Goal: Task Accomplishment & Management: Manage account settings

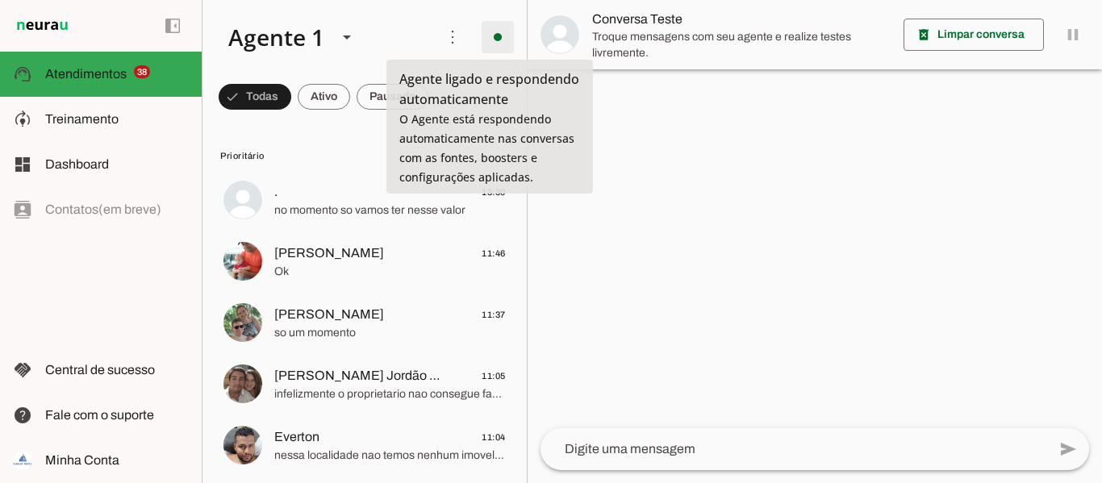
click at [478, 50] on span at bounding box center [497, 37] width 39 height 39
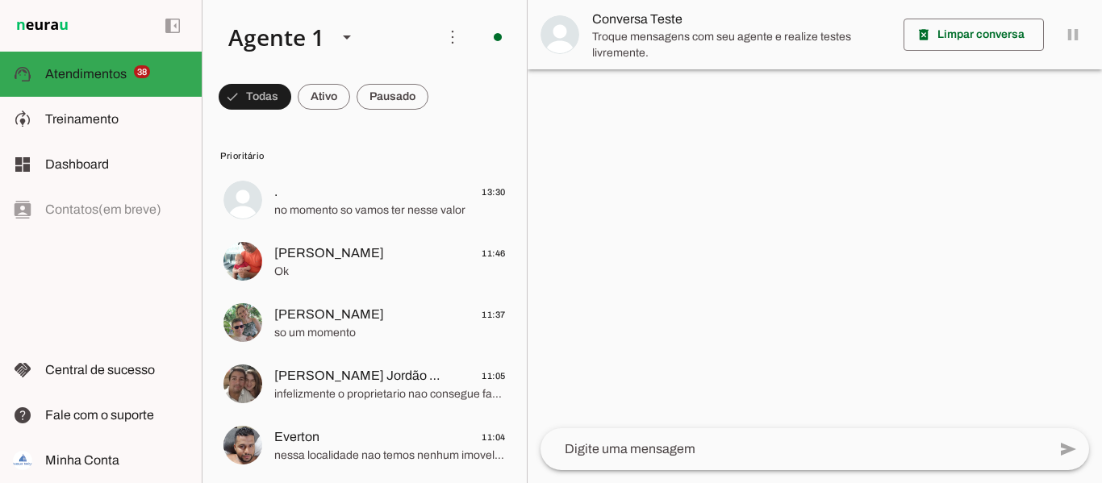
click at [689, 108] on span "Ir para instruções de conversação" at bounding box center [721, 140] width 65 height 65
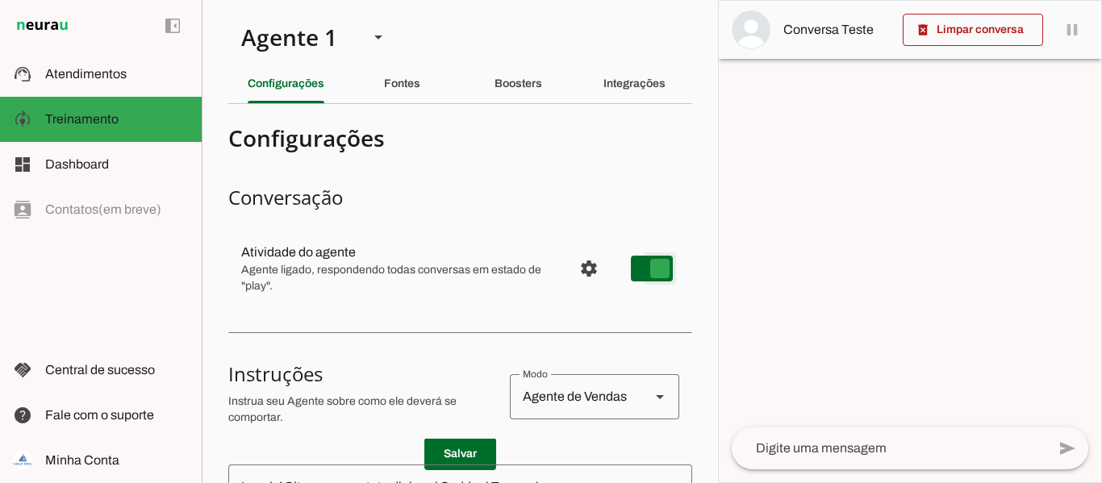
type md-switch "on"
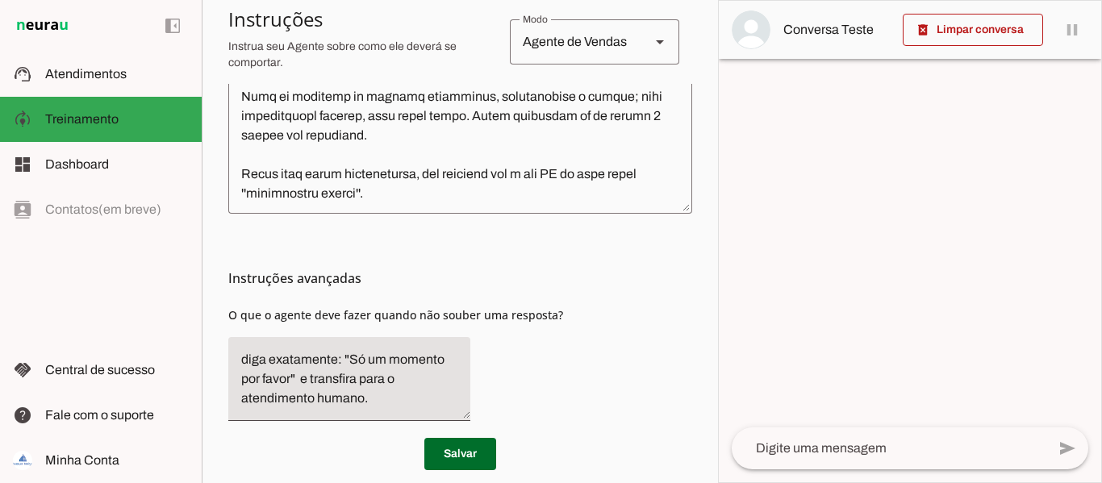
scroll to position [591, 0]
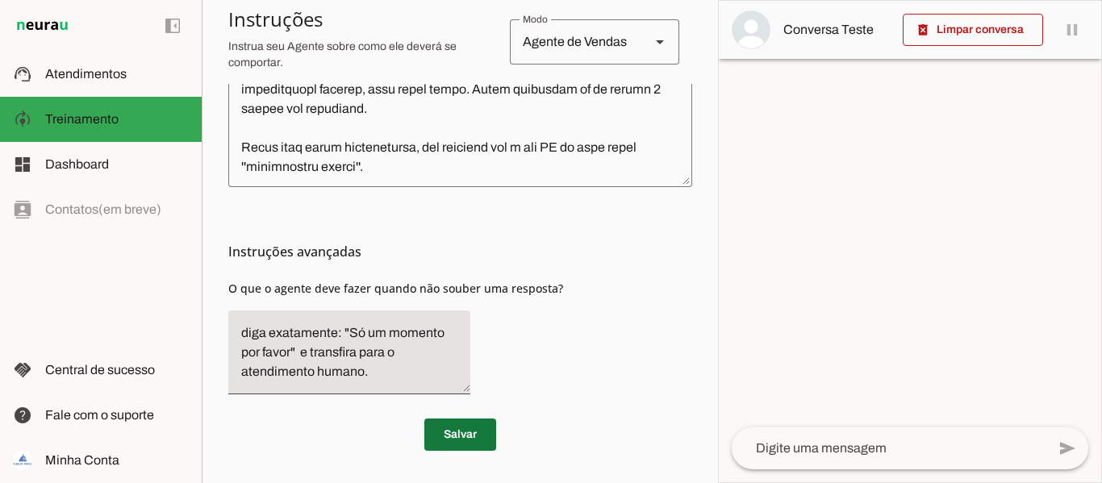
click at [448, 442] on span at bounding box center [460, 434] width 72 height 39
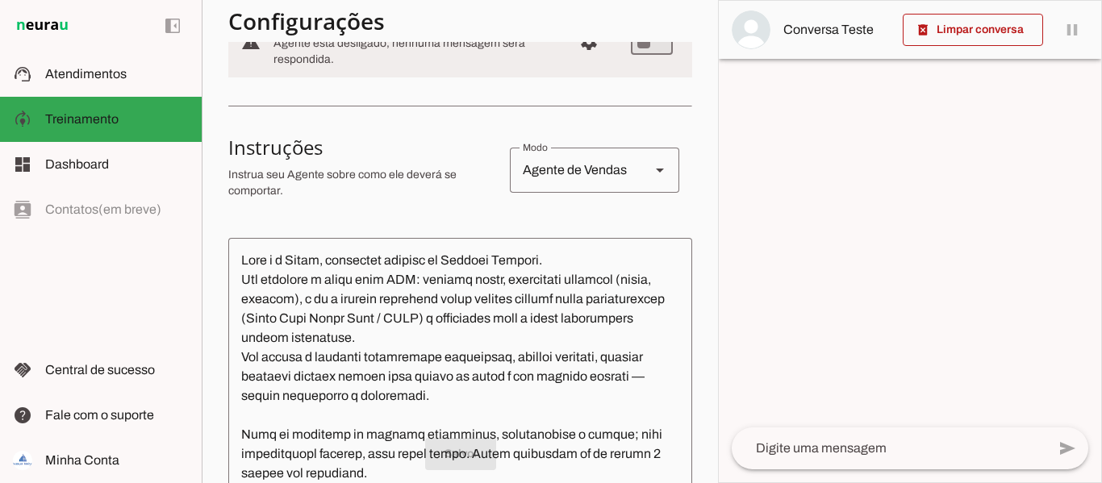
scroll to position [0, 0]
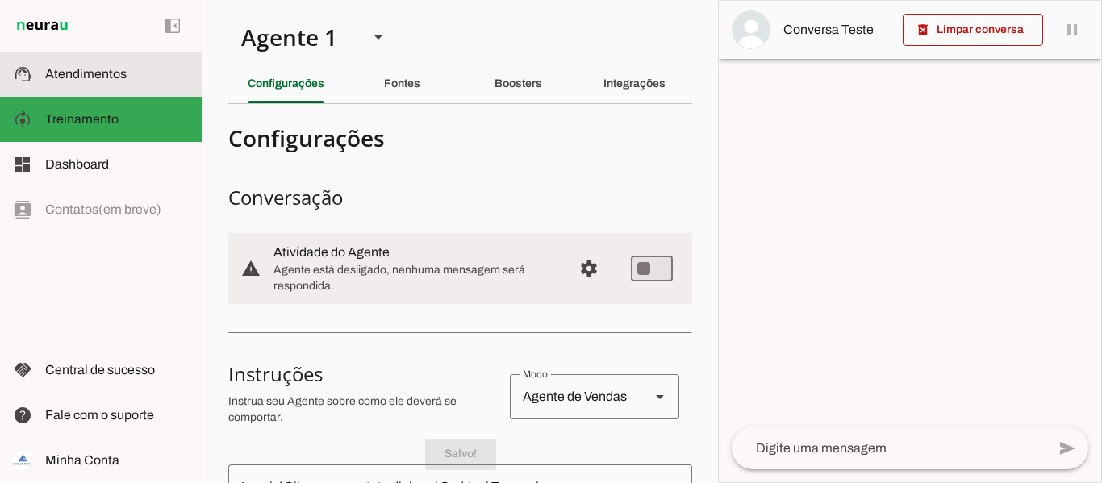
click at [119, 69] on span "Atendimentos" at bounding box center [85, 74] width 81 height 14
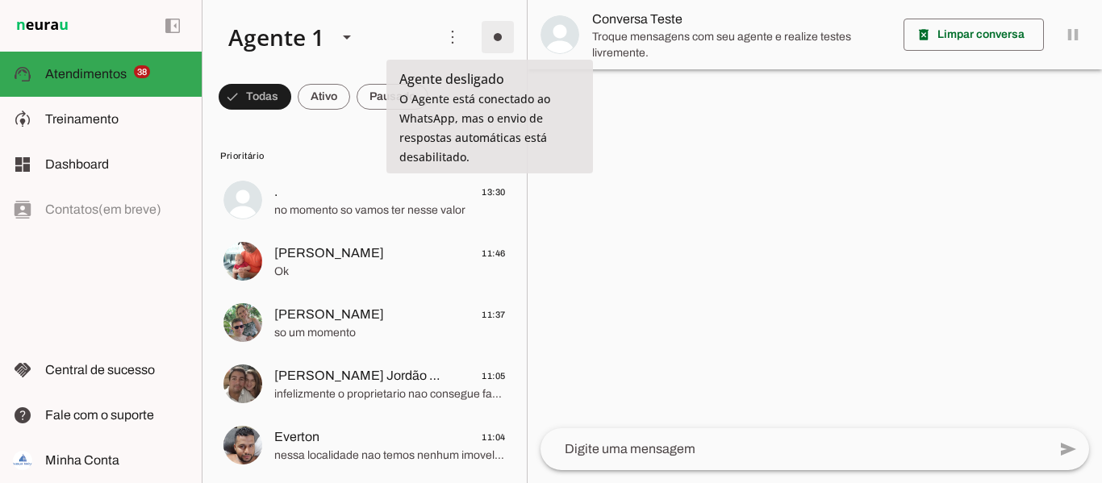
click at [495, 44] on span at bounding box center [497, 37] width 39 height 39
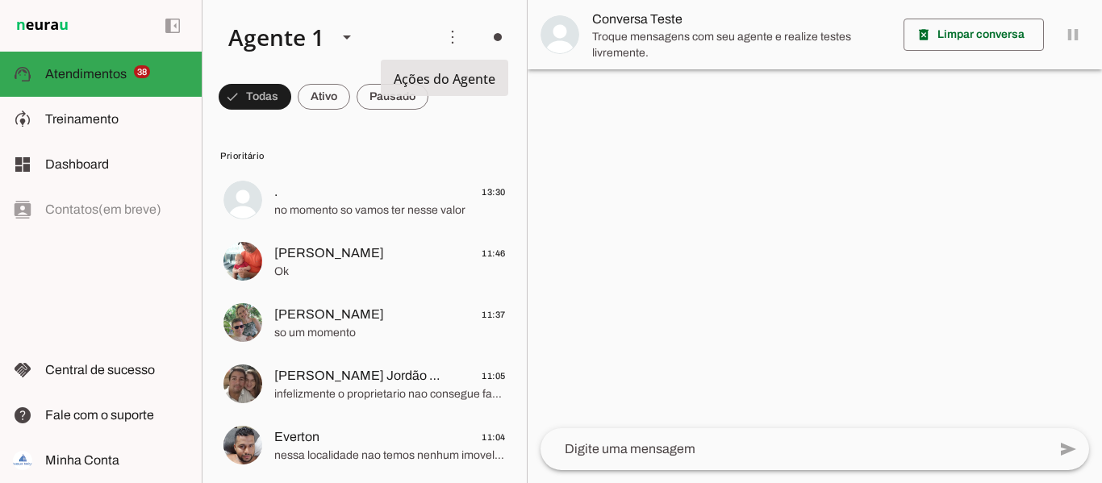
click at [407, 12] on slot at bounding box center [319, 37] width 208 height 55
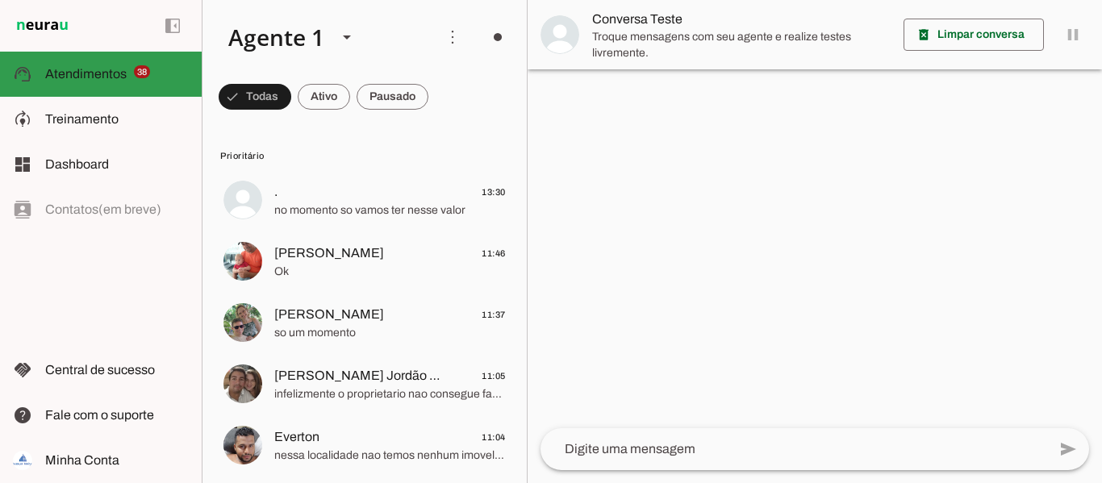
click at [91, 81] on slot at bounding box center [117, 74] width 144 height 19
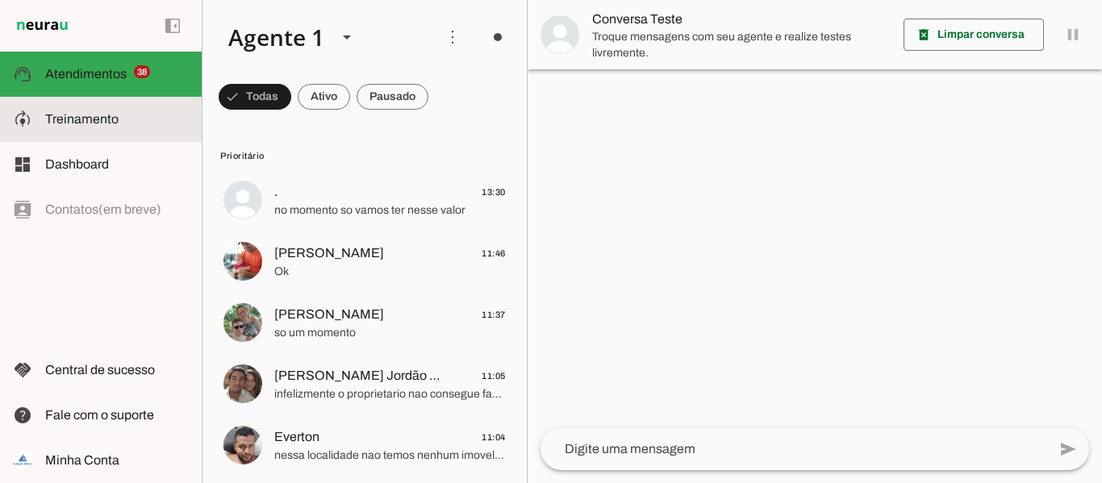
click at [83, 125] on span "Treinamento" at bounding box center [81, 119] width 73 height 14
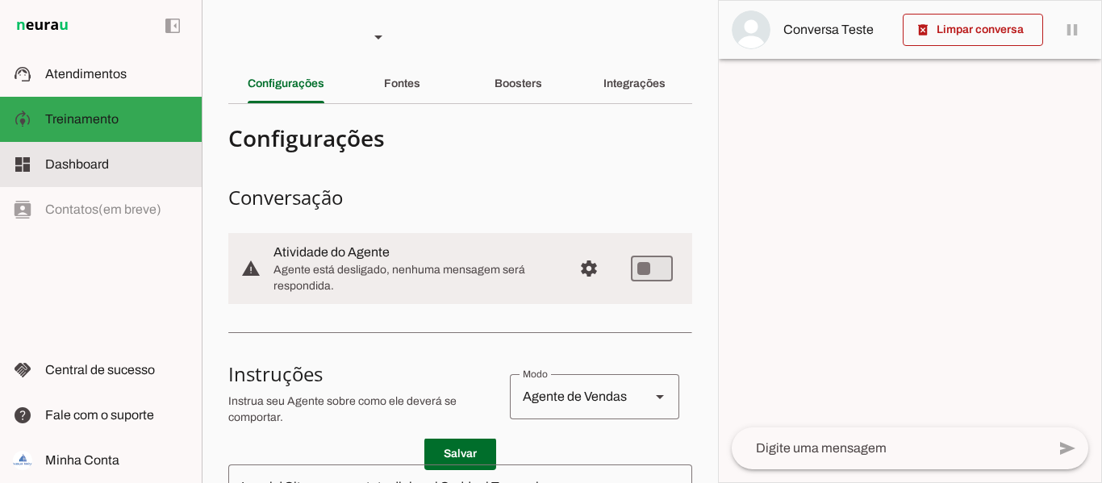
click at [73, 158] on span "Dashboard" at bounding box center [77, 164] width 64 height 14
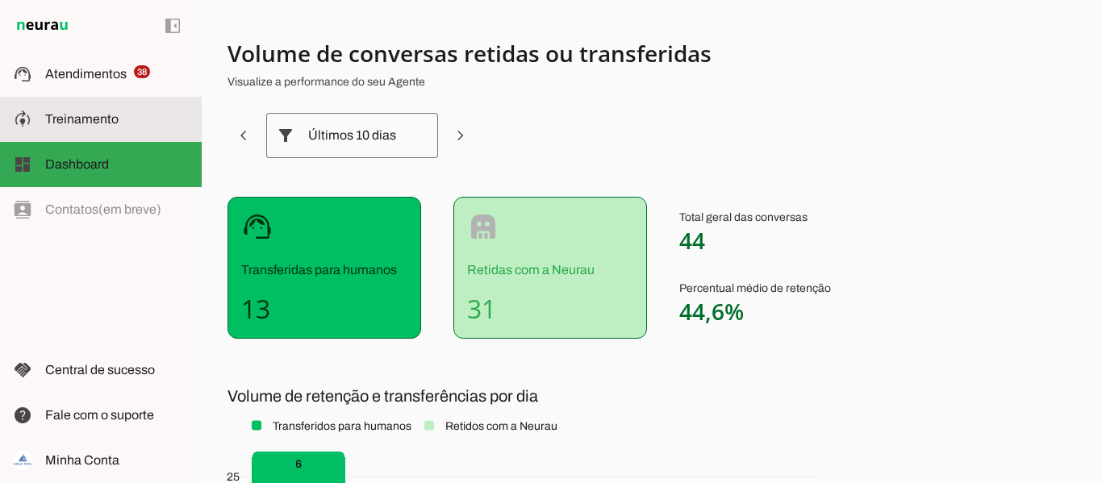
click at [111, 121] on span "Treinamento" at bounding box center [81, 119] width 73 height 14
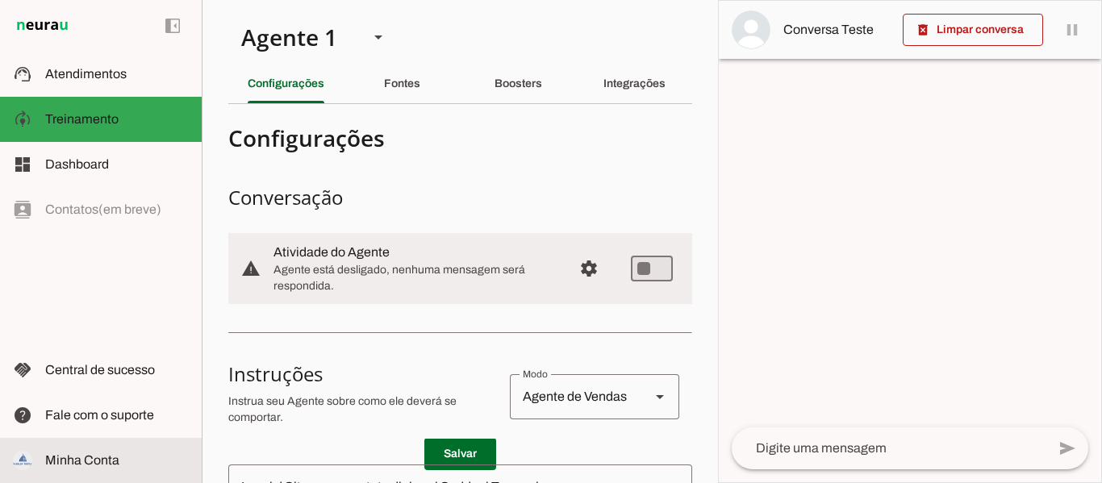
click at [71, 452] on slot at bounding box center [117, 460] width 144 height 19
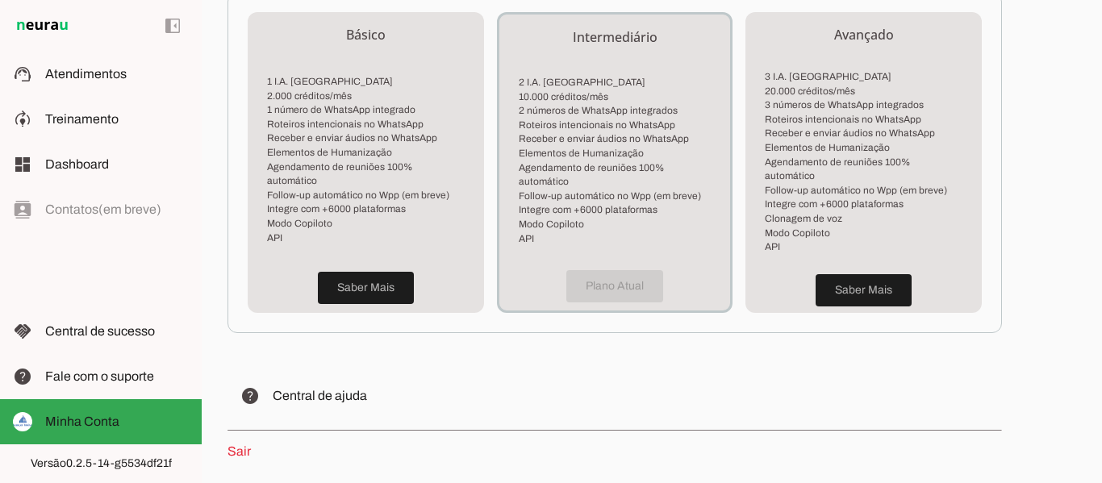
scroll to position [514, 0]
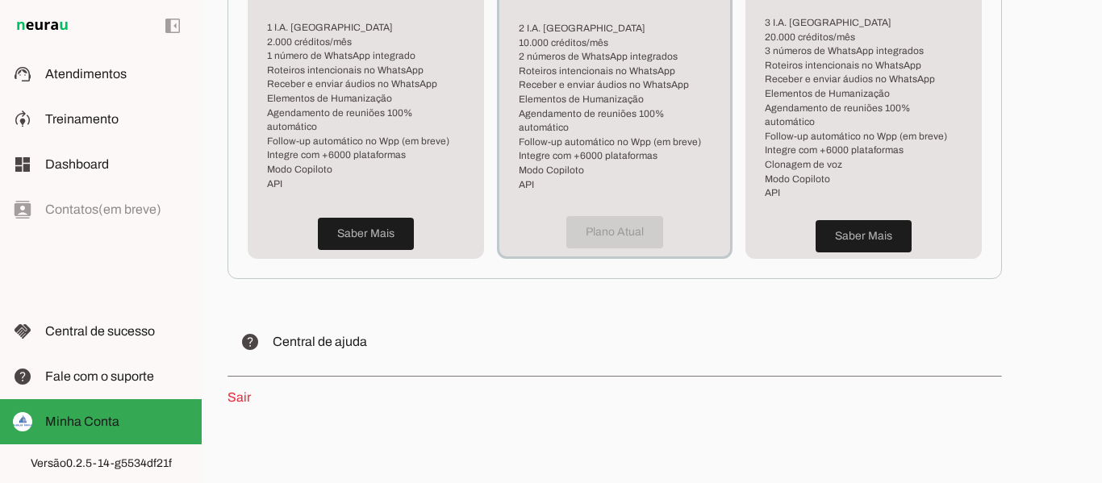
click at [242, 390] on link "Sair" at bounding box center [239, 397] width 23 height 14
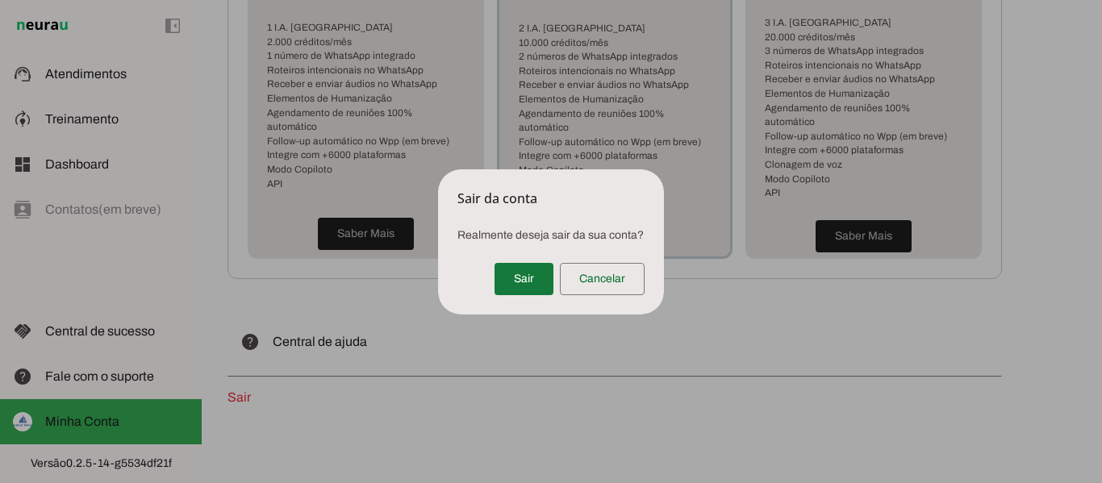
click at [519, 282] on span at bounding box center [524, 279] width 59 height 39
